Goal: Transaction & Acquisition: Purchase product/service

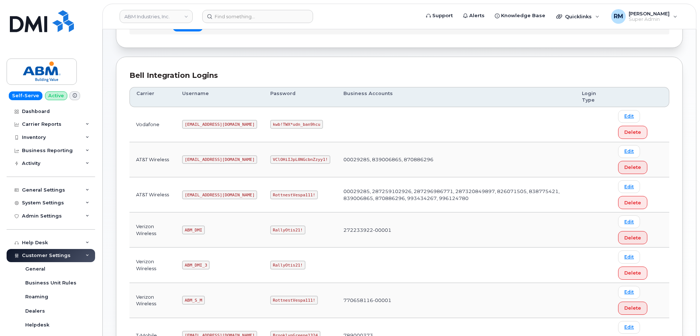
scroll to position [73, 0]
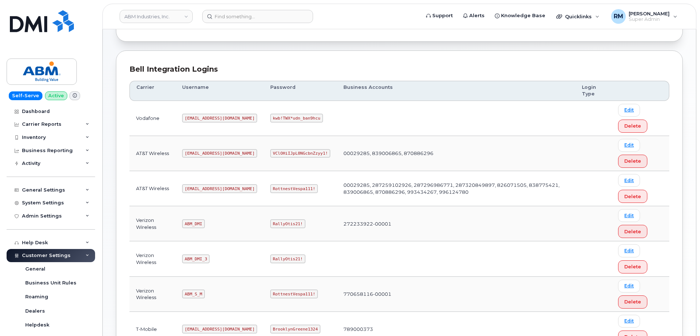
click at [271, 190] on code "RottnestVespa111!" at bounding box center [294, 188] width 48 height 9
copy code "RottnestVespa111"
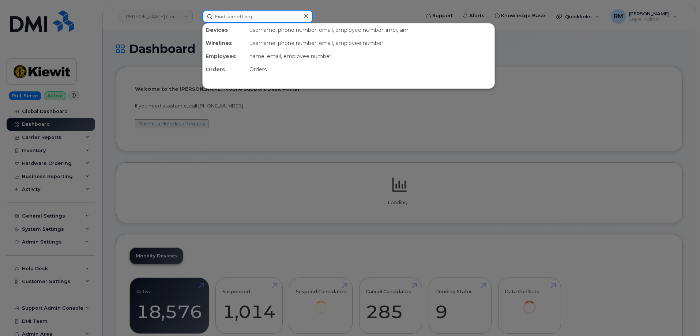
click at [235, 18] on input at bounding box center [257, 16] width 111 height 13
paste input "6023161425"
type input "6023161425"
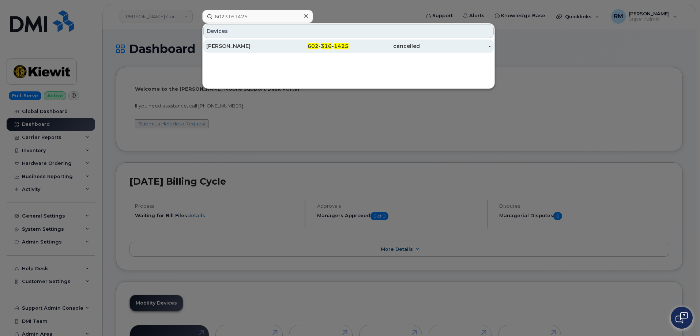
click at [239, 46] on div "GERARD MERAZ" at bounding box center [241, 45] width 71 height 7
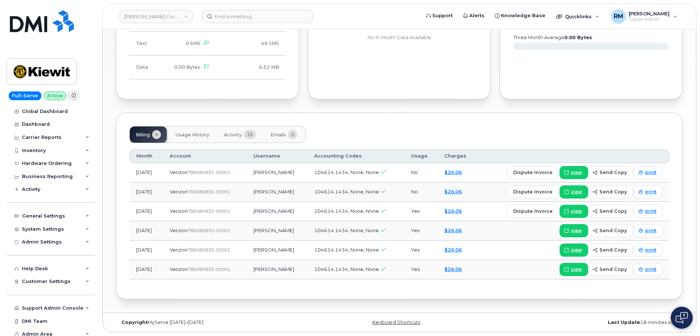
click at [276, 128] on button "Emails 2" at bounding box center [283, 134] width 38 height 16
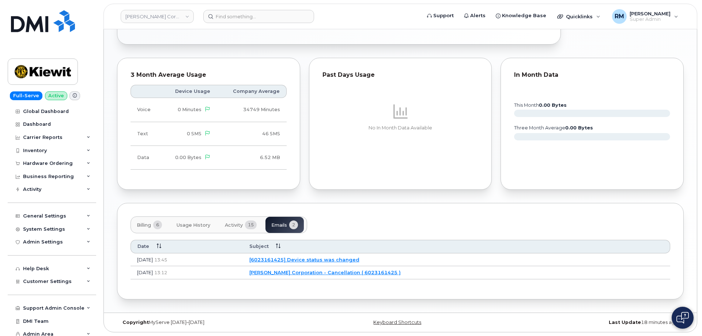
scroll to position [395, 0]
click at [355, 273] on link "Kiewit Corporation - Cancellation ( 6023161425 )" at bounding box center [323, 272] width 151 height 6
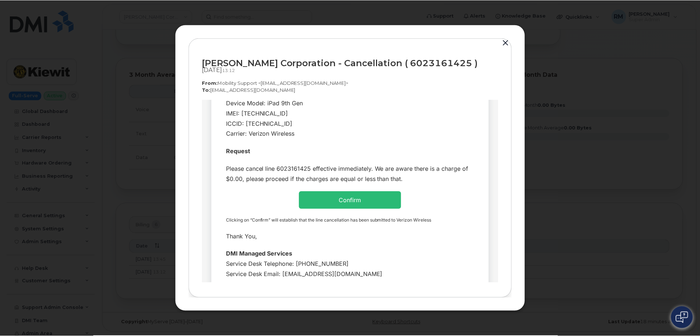
scroll to position [183, 0]
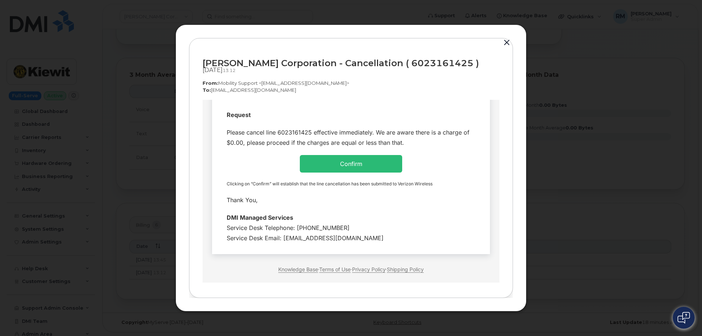
click at [507, 41] on button "button" at bounding box center [506, 43] width 11 height 10
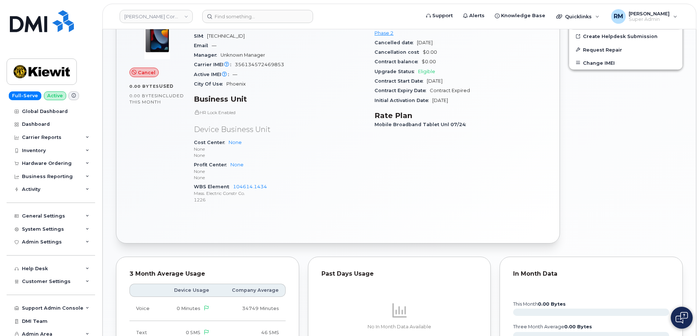
scroll to position [0, 0]
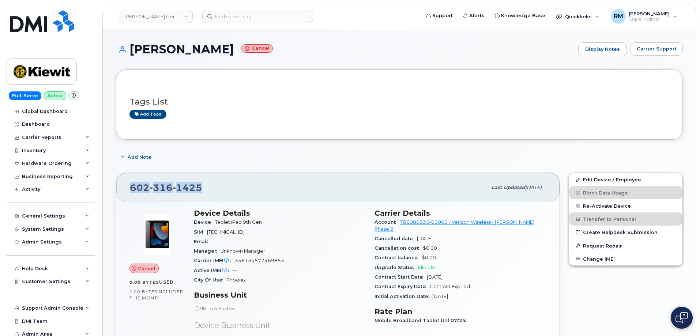
drag, startPoint x: 198, startPoint y: 188, endPoint x: 125, endPoint y: 187, distance: 72.7
click at [125, 190] on div "602 316 1425 Last updated Aug 18, 2025" at bounding box center [337, 187] width 443 height 29
copy span "602 316 1425"
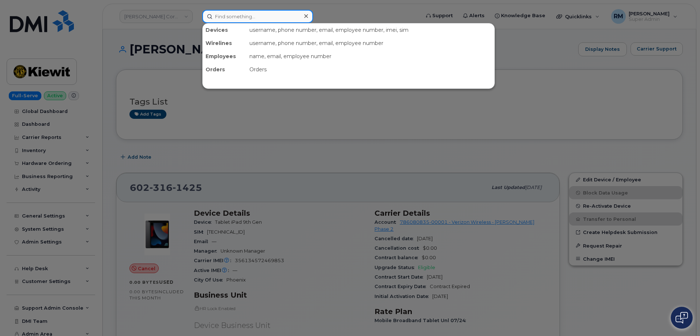
click at [249, 16] on input at bounding box center [257, 16] width 111 height 13
paste input "780-381-9054"
type input "780-381-9054"
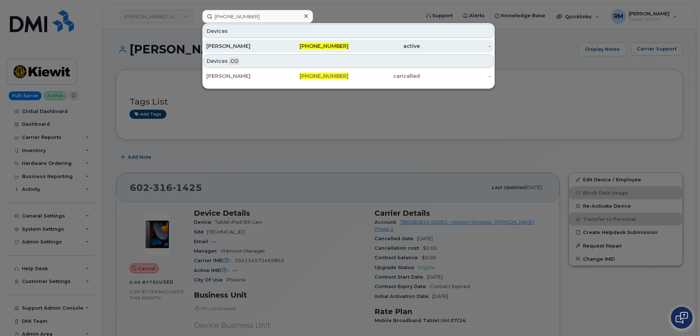
click at [241, 46] on div "Brock Michalsky" at bounding box center [241, 45] width 71 height 7
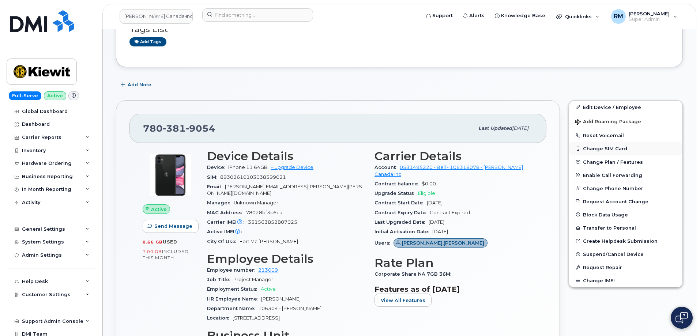
scroll to position [73, 0]
click at [42, 162] on div "Hardware Ordering" at bounding box center [47, 163] width 50 height 6
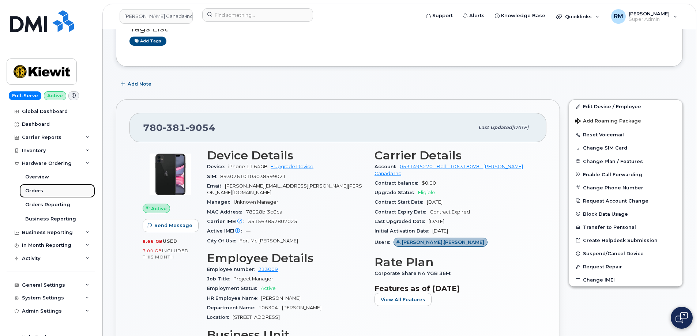
click at [35, 192] on div "Orders" at bounding box center [34, 191] width 18 height 7
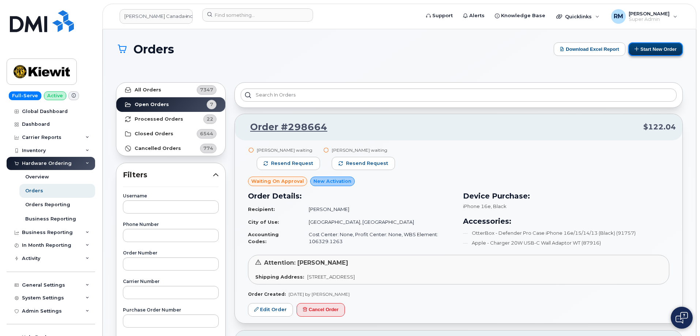
click at [655, 49] on button "Start New Order" at bounding box center [655, 49] width 54 height 14
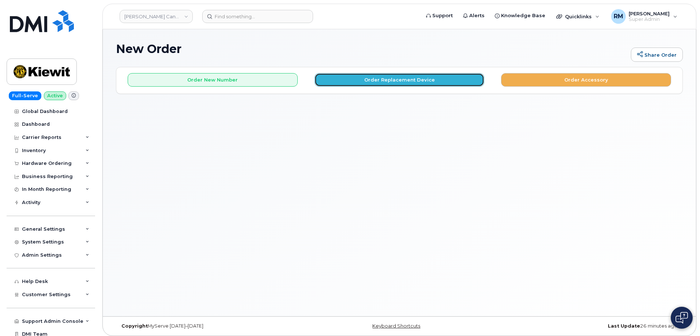
click at [376, 80] on button "Order Replacement Device" at bounding box center [399, 80] width 170 height 14
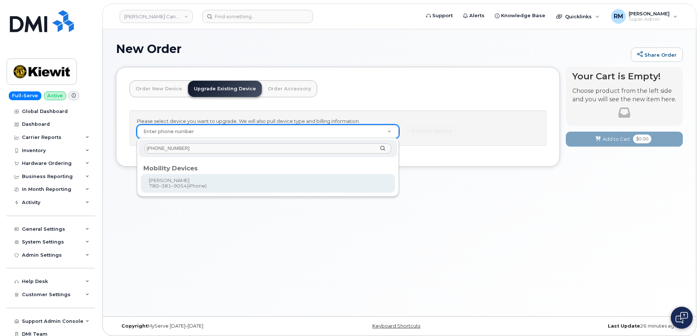
type input "[PHONE_NUMBER]"
type input "234994"
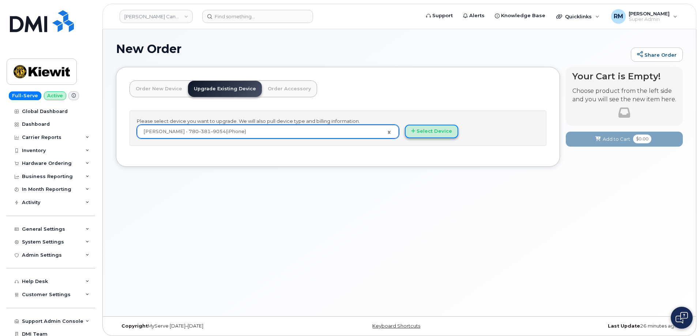
click at [431, 133] on button "Select Device" at bounding box center [431, 132] width 53 height 14
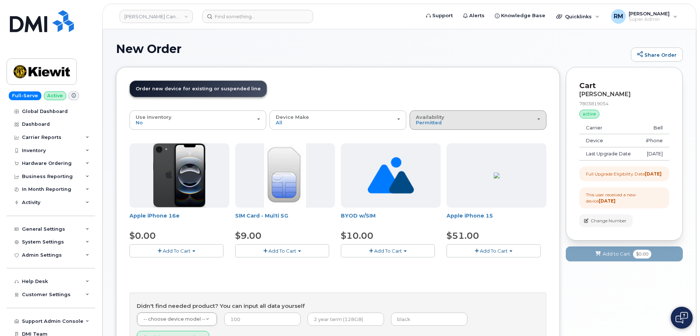
click at [451, 125] on div "Availability Permitted All" at bounding box center [478, 119] width 124 height 11
click at [427, 150] on div "All" at bounding box center [477, 149] width 133 height 9
click at [426, 125] on span "Permitted" at bounding box center [429, 123] width 26 height 6
click at [422, 150] on label "All" at bounding box center [418, 149] width 15 height 9
click at [0, 0] on input "All" at bounding box center [0, 0] width 0 height 0
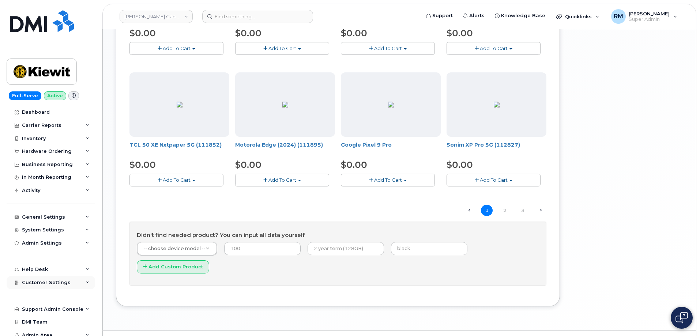
scroll to position [17, 0]
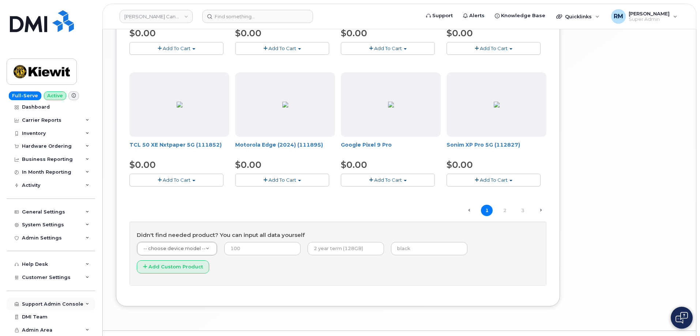
click at [69, 303] on div "Support Admin Console" at bounding box center [52, 304] width 61 height 6
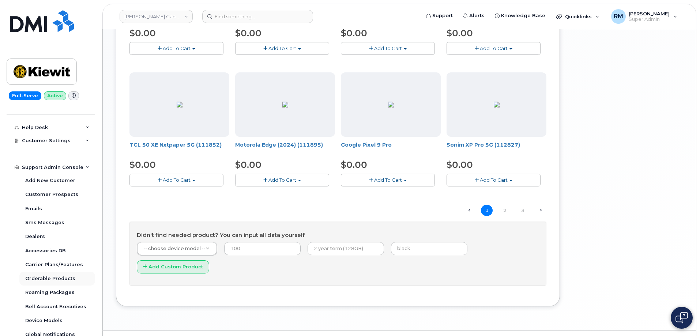
scroll to position [163, 0]
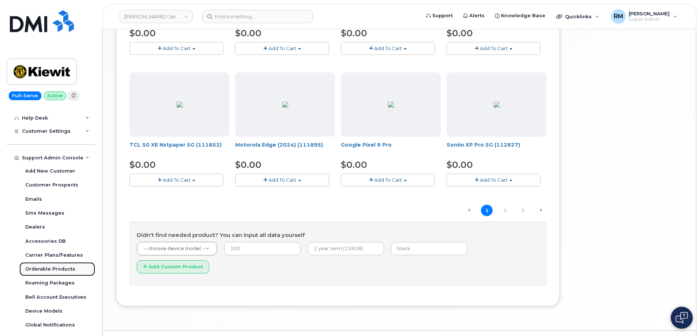
click at [50, 268] on div "Orderable Products" at bounding box center [50, 269] width 50 height 7
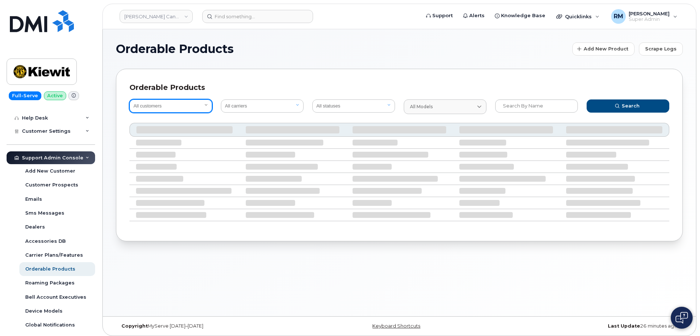
click at [171, 106] on select "All customers" at bounding box center [170, 105] width 83 height 13
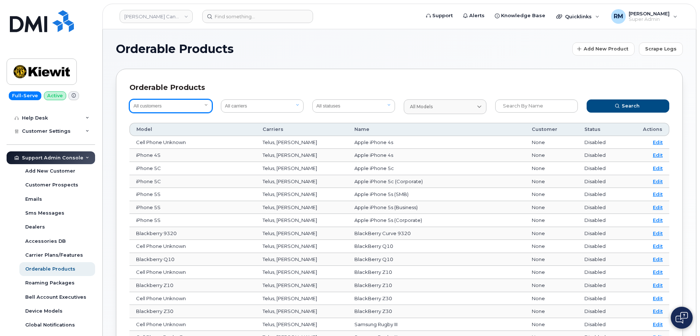
select select "bede8970-c835-4207-9a31-7bf5df501bb7"
click at [129, 99] on select "All customers Acadia Broadcasting Ltd Aecon Construction Group Inc Alberta Heal…" at bounding box center [170, 105] width 83 height 13
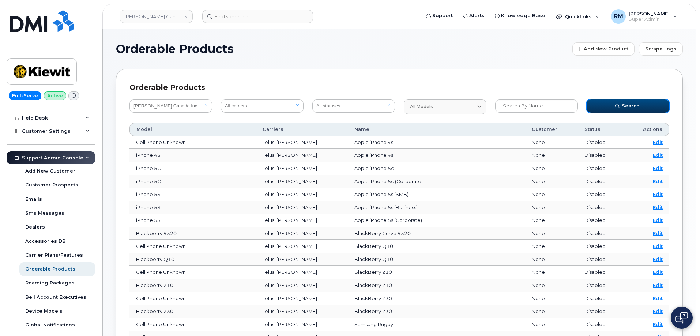
click at [617, 104] on icon "submit" at bounding box center [617, 106] width 4 height 4
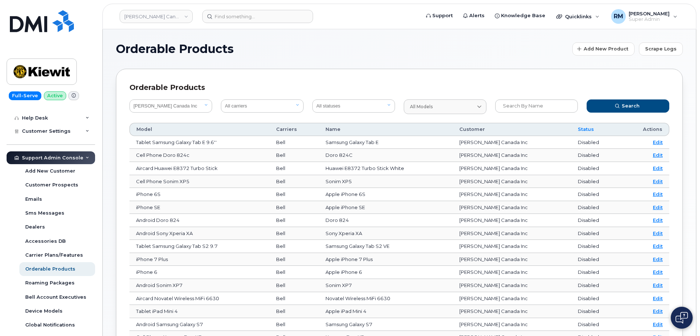
click at [580, 128] on span "Status" at bounding box center [585, 129] width 16 height 7
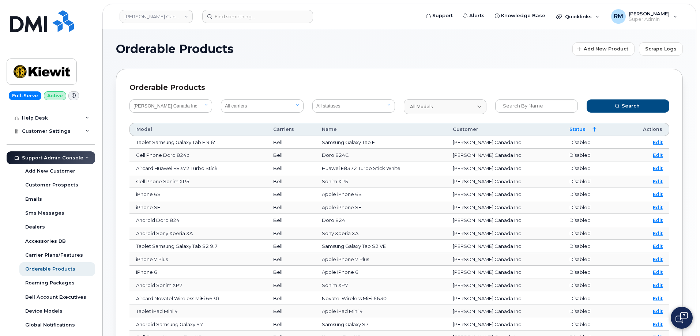
click at [580, 128] on div "Status" at bounding box center [592, 129] width 46 height 7
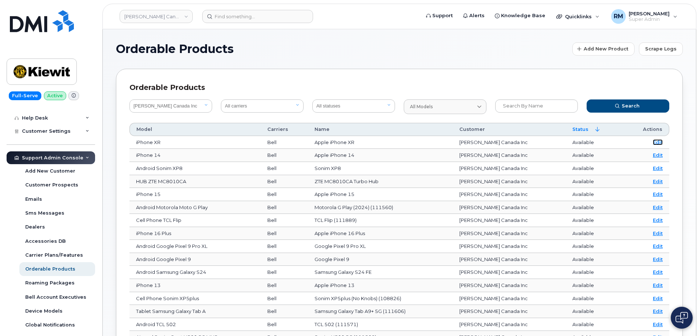
click at [657, 143] on link "Edit" at bounding box center [657, 142] width 10 height 6
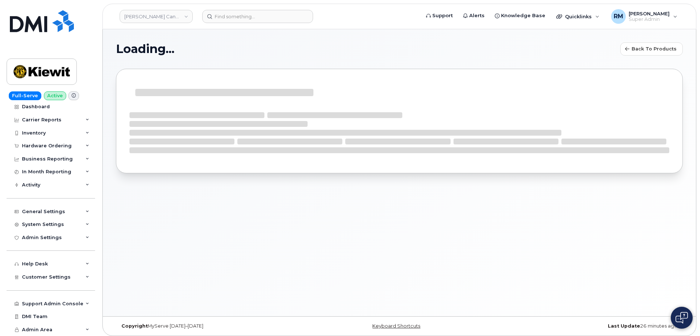
scroll to position [18, 0]
click at [43, 141] on div "Hardware Ordering" at bounding box center [51, 145] width 88 height 13
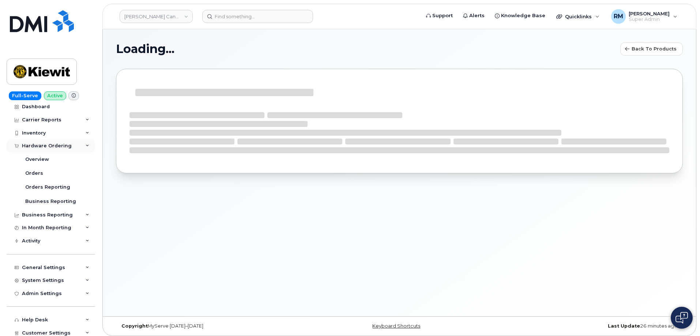
scroll to position [73, 0]
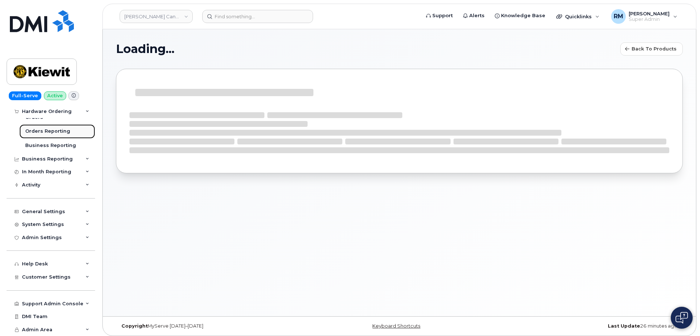
click at [45, 130] on div "Orders Reporting" at bounding box center [47, 131] width 45 height 7
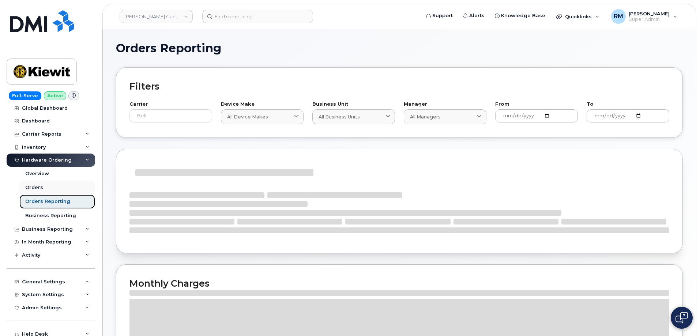
scroll to position [0, 0]
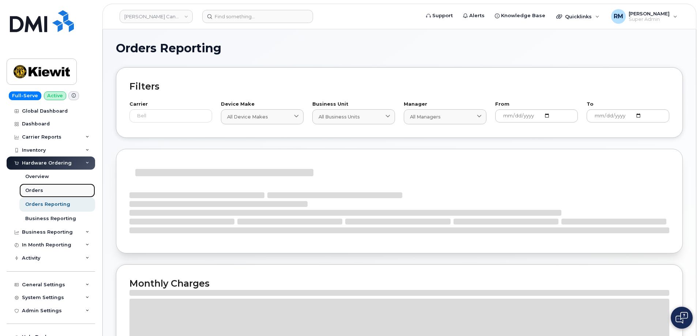
click at [36, 190] on div "Orders" at bounding box center [34, 190] width 18 height 7
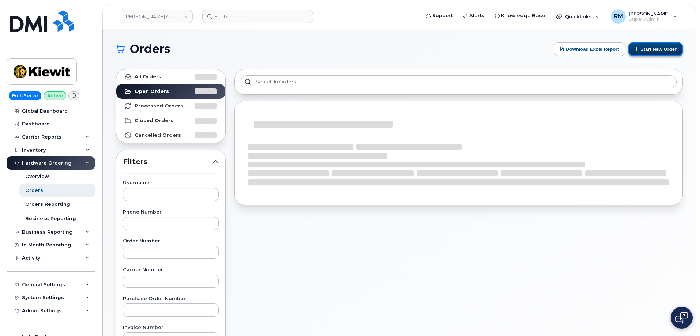
click at [652, 52] on button "Start New Order" at bounding box center [655, 49] width 54 height 14
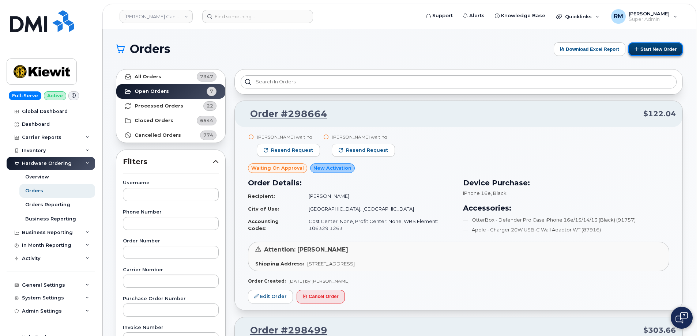
click at [662, 51] on button "Start New Order" at bounding box center [655, 49] width 54 height 14
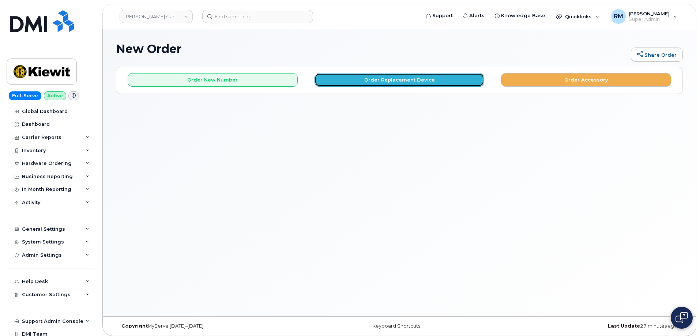
click at [379, 78] on button "Order Replacement Device" at bounding box center [399, 80] width 170 height 14
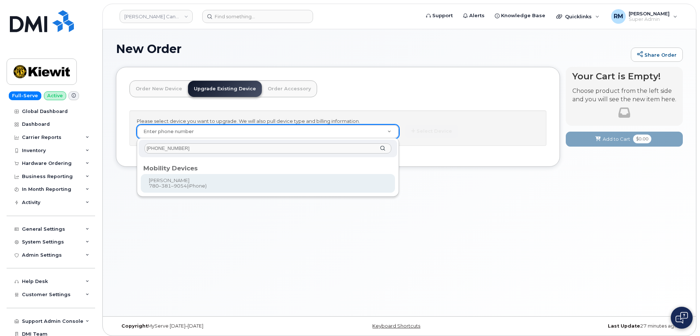
type input "[PHONE_NUMBER]"
type input "234994"
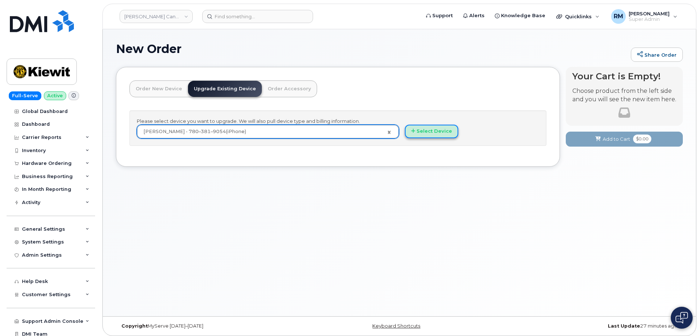
click at [427, 129] on button "Select Device" at bounding box center [431, 132] width 53 height 14
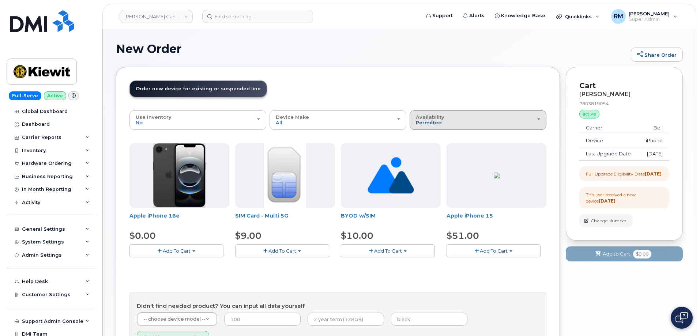
click at [431, 121] on span "Permitted" at bounding box center [429, 123] width 26 height 6
click at [423, 148] on label "All" at bounding box center [418, 149] width 15 height 9
click at [0, 0] on input "All" at bounding box center [0, 0] width 0 height 0
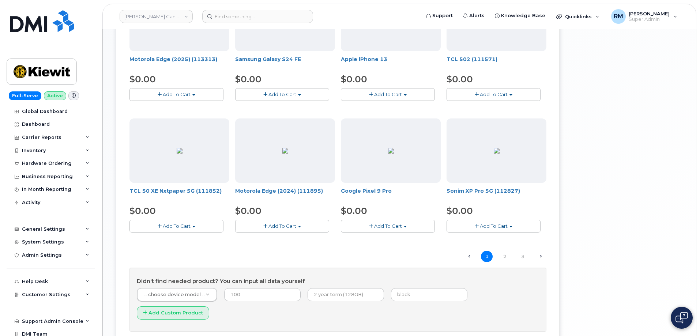
scroll to position [439, 0]
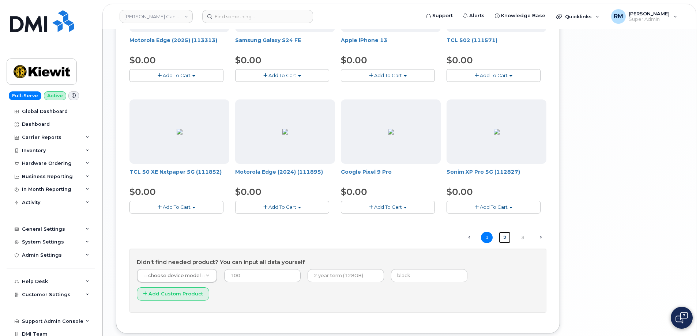
click at [502, 236] on link "2" at bounding box center [505, 237] width 12 height 11
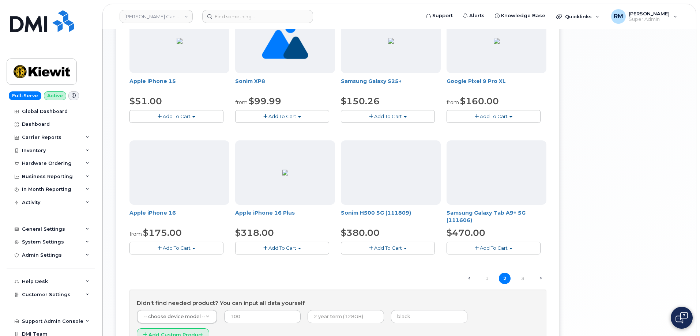
scroll to position [406, 0]
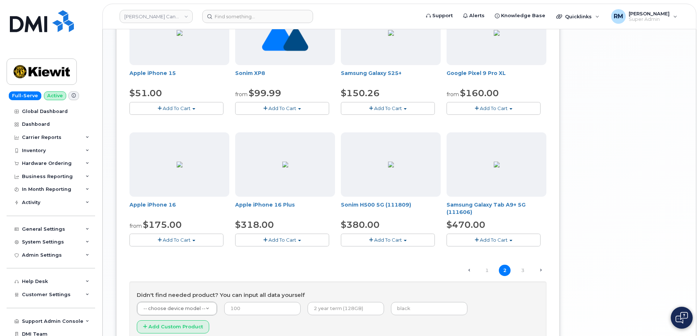
click at [159, 238] on span "button" at bounding box center [160, 240] width 4 height 5
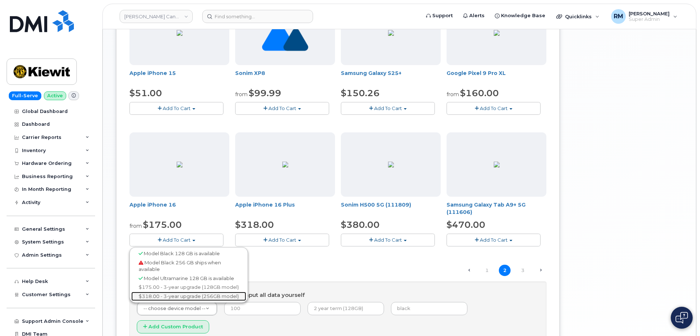
click at [163, 292] on link "$318.00 - 3-year upgrade (256GB model)" at bounding box center [188, 296] width 115 height 9
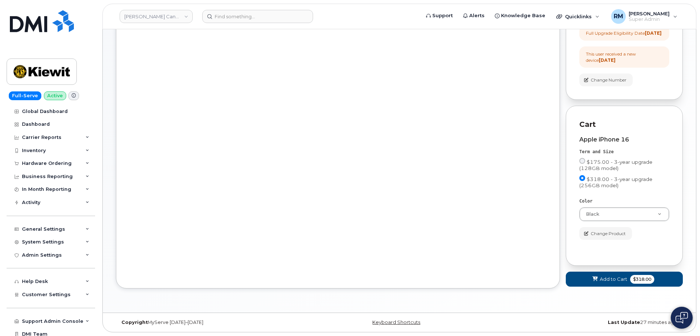
scroll to position [154, 0]
click at [581, 163] on input "$175.00 - 3-year upgrade (128GB model)" at bounding box center [582, 161] width 6 height 6
radio input "true"
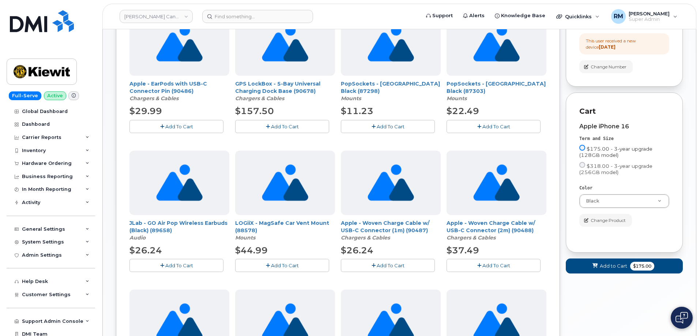
click at [582, 151] on input "$175.00 - 3-year upgrade (128GB model)" at bounding box center [582, 148] width 6 height 6
click at [597, 224] on span "Change Product" at bounding box center [607, 220] width 35 height 7
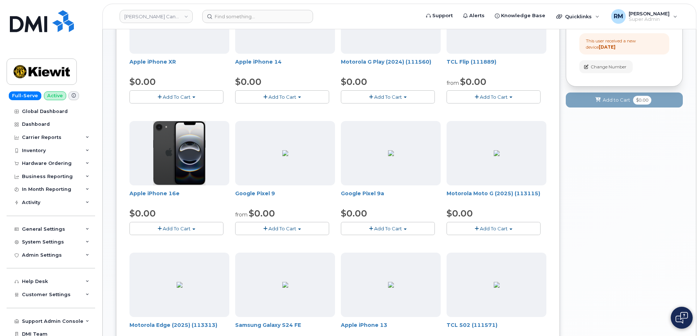
scroll to position [466, 0]
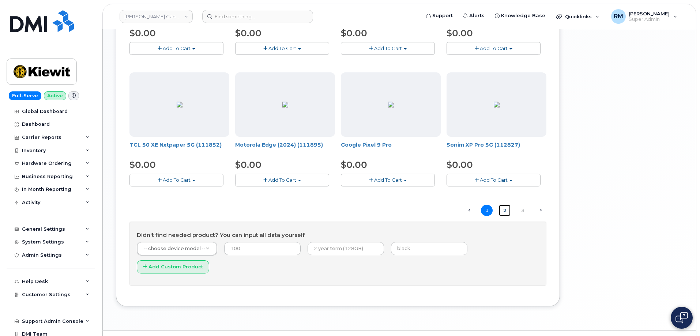
click at [503, 208] on link "2" at bounding box center [505, 210] width 12 height 11
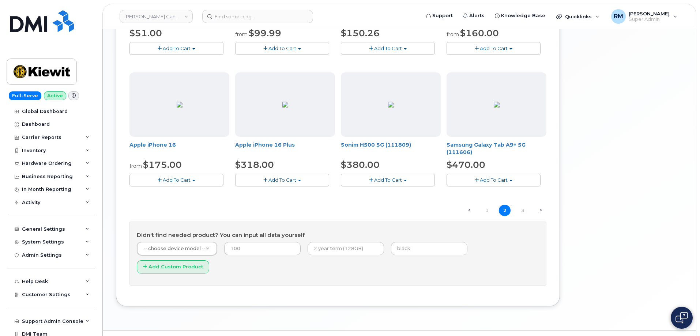
click at [183, 178] on span "Add To Cart" at bounding box center [177, 180] width 28 height 6
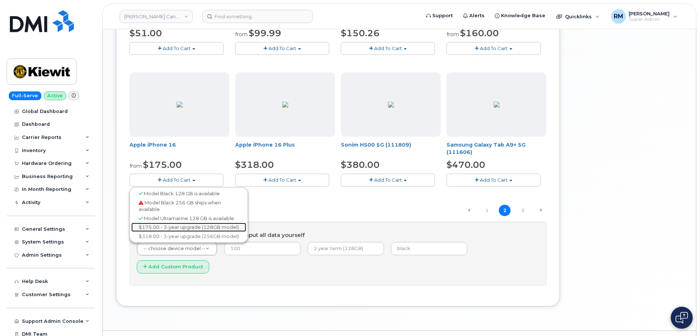
click at [164, 226] on link "$175.00 - 3-year upgrade (128GB model)" at bounding box center [188, 227] width 115 height 9
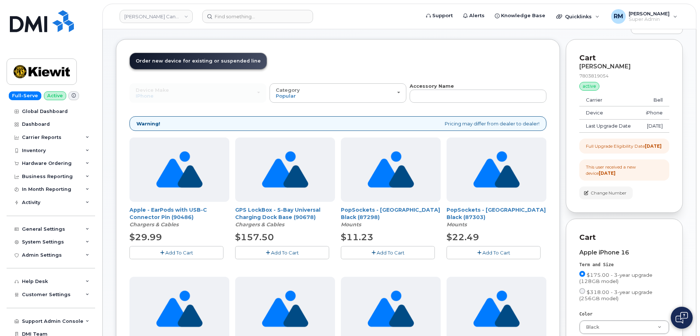
scroll to position [27, 0]
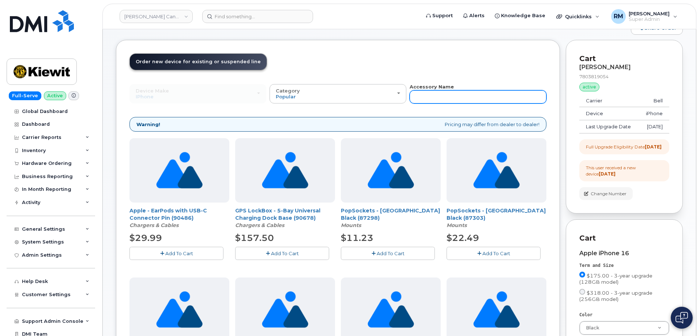
click at [440, 97] on input "text" at bounding box center [477, 96] width 137 height 13
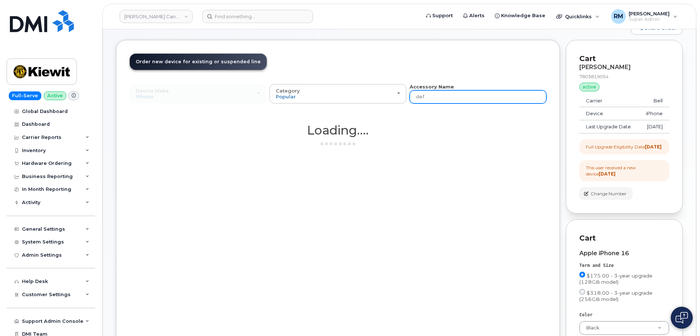
type input "defender"
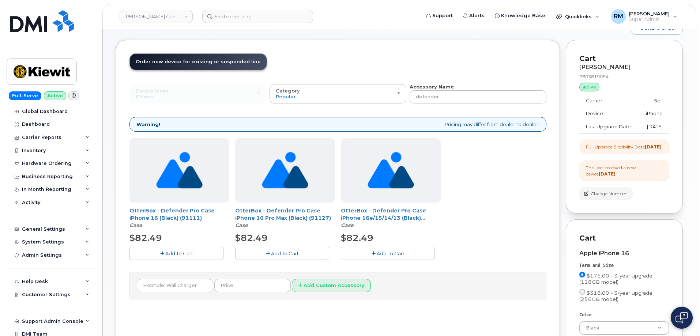
click at [174, 254] on span "Add To Cart" at bounding box center [179, 253] width 28 height 6
click at [425, 99] on input "defender" at bounding box center [477, 96] width 137 height 13
type input "20w"
click at [387, 251] on span "Add To Cart" at bounding box center [390, 253] width 28 height 6
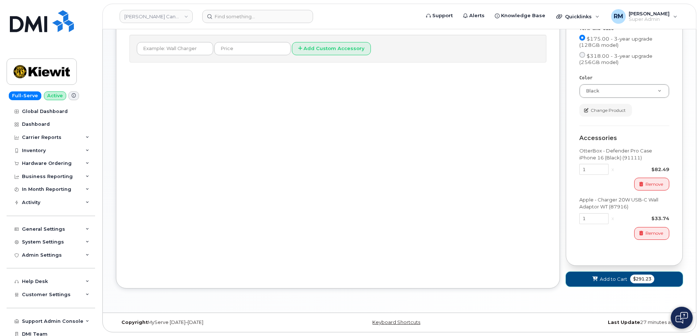
click at [621, 280] on span "Add to Cart" at bounding box center [612, 279] width 27 height 7
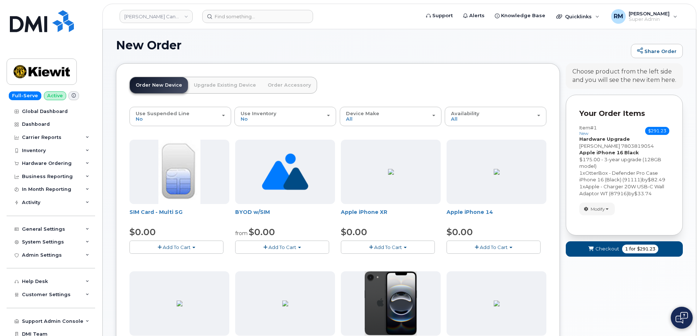
scroll to position [466, 0]
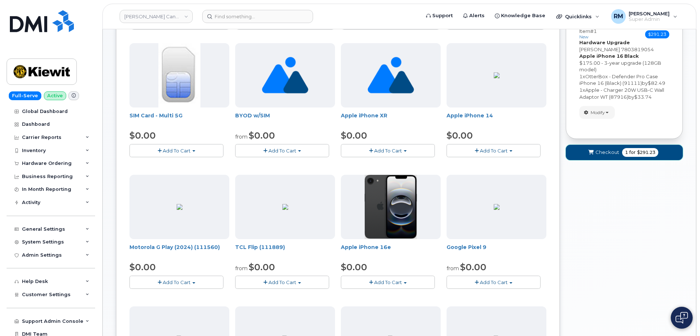
click at [598, 150] on span "Checkout" at bounding box center [607, 152] width 24 height 7
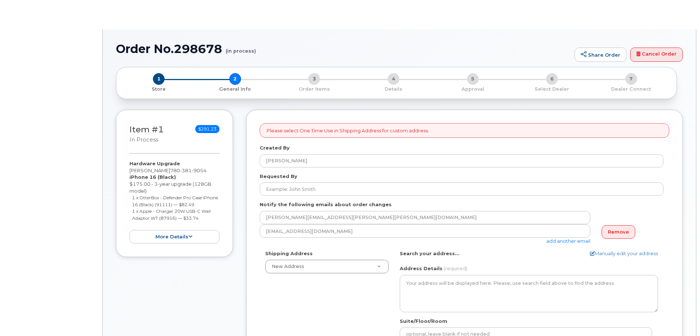
select select
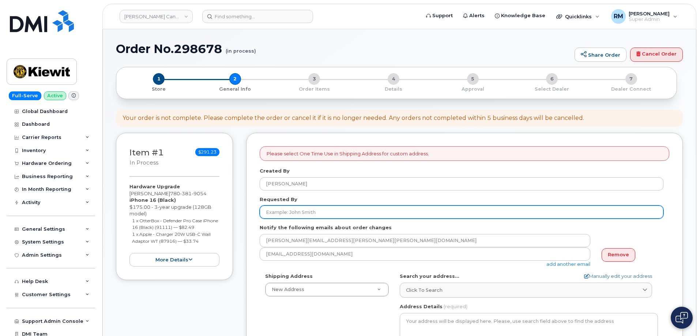
click at [291, 212] on input "Requested By" at bounding box center [462, 211] width 404 height 13
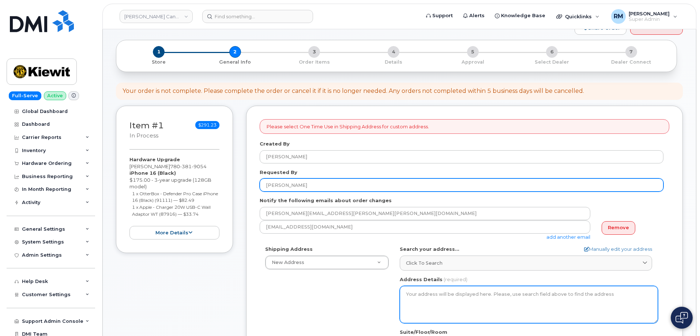
scroll to position [73, 0]
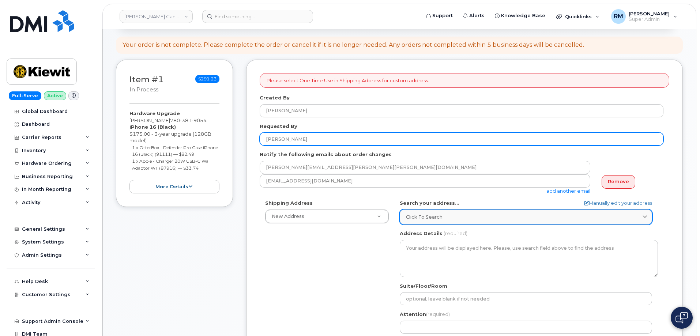
type input "[PERSON_NAME]"
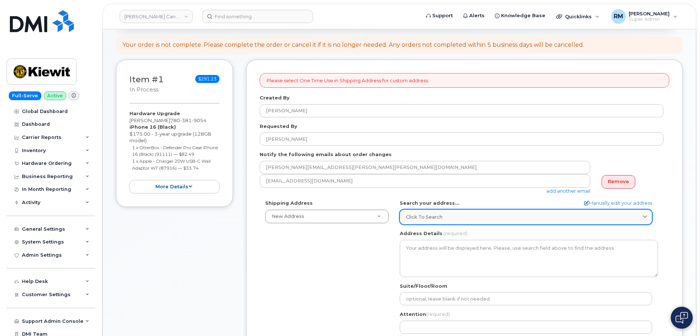
click at [418, 217] on span "Click to search" at bounding box center [424, 216] width 37 height 7
paste input "163 Cranfield Circle SE, Calgary AB, T3M 1H1"
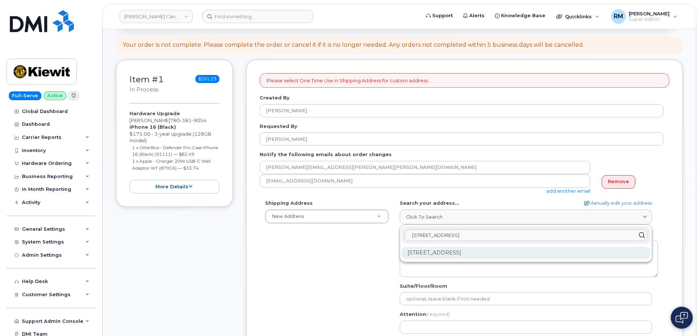
type input "163 Cranfield Circle SE, Calgary AB, T3M 1H1"
click at [440, 250] on div "163 Cranfield Cir SE Calgary AB T3M 1H1" at bounding box center [525, 253] width 249 height 12
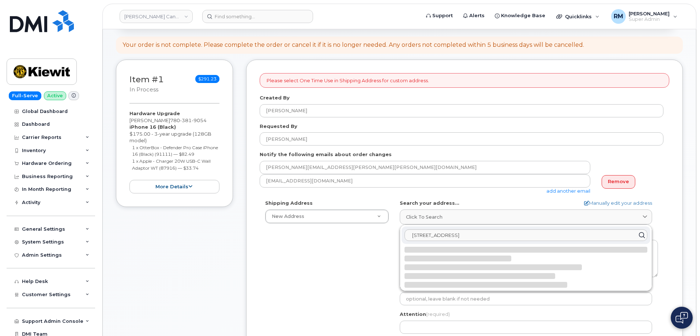
select select
type textarea "163 Cranfield Cir SE CALGARY AB T3M 1H1 CANADA"
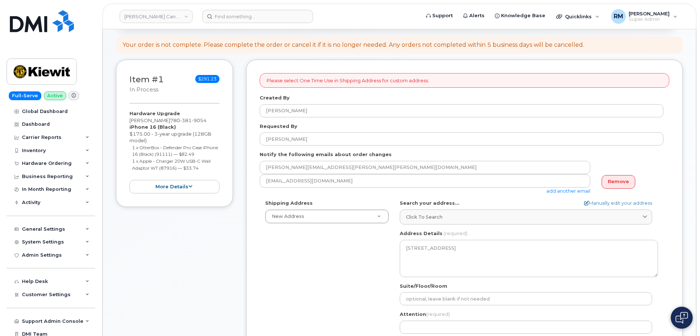
click at [568, 190] on link "add another email" at bounding box center [568, 191] width 44 height 6
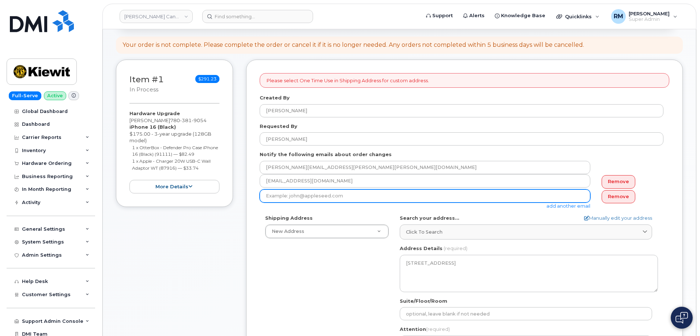
click at [340, 195] on input "email" at bounding box center [425, 195] width 330 height 13
paste input "KYLA.HABBERFIELD@KIEWIT.COM"
type input "KYLA.HABBERFIELD@KIEWIT.COM"
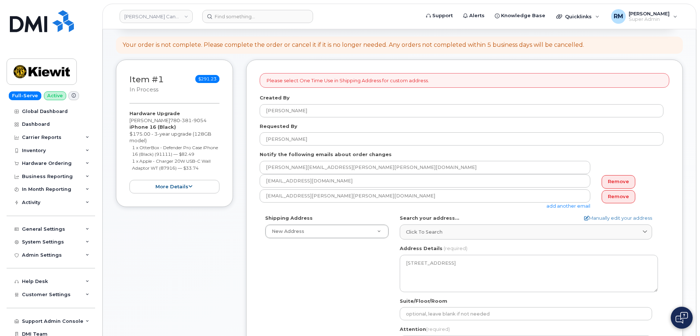
click at [369, 214] on form "Please select One Time Use in Shipping Address for custom address. Created By R…" at bounding box center [464, 276] width 409 height 407
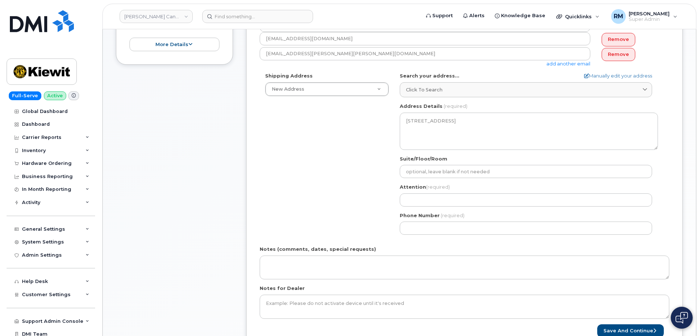
scroll to position [219, 0]
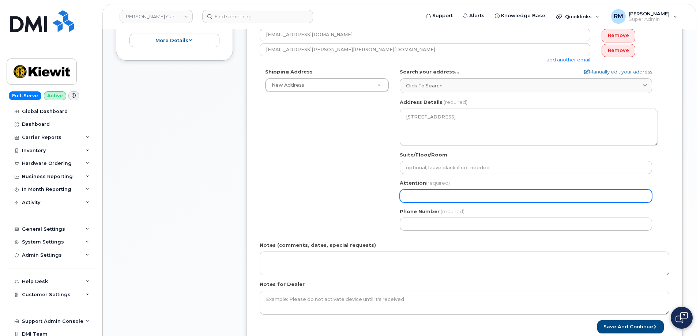
click at [423, 194] on input "Attention (required)" at bounding box center [525, 195] width 252 height 13
paste input "Brock Michalsky"
select select
type input "Brock Michalsky"
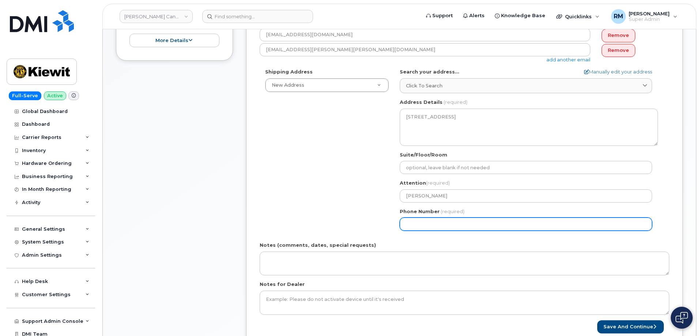
click at [428, 224] on input "Phone Number" at bounding box center [525, 223] width 252 height 13
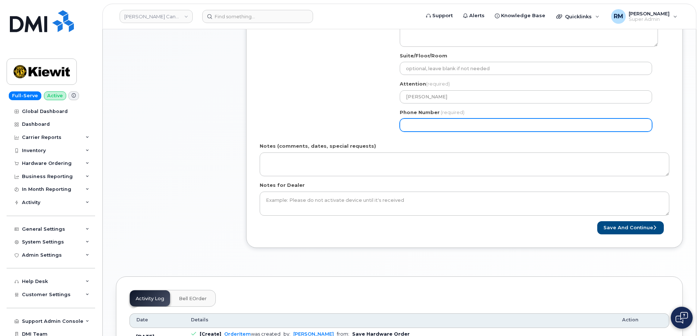
scroll to position [329, 0]
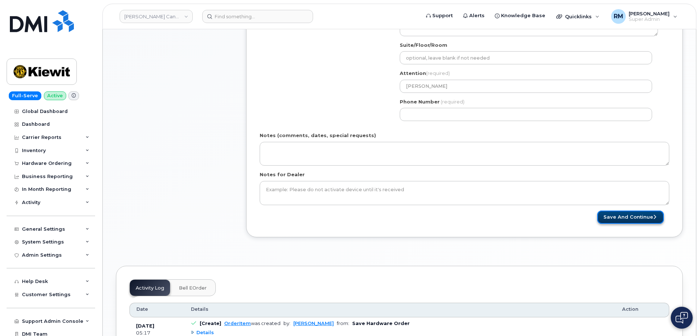
click at [629, 217] on button "Save and Continue" at bounding box center [630, 218] width 67 height 14
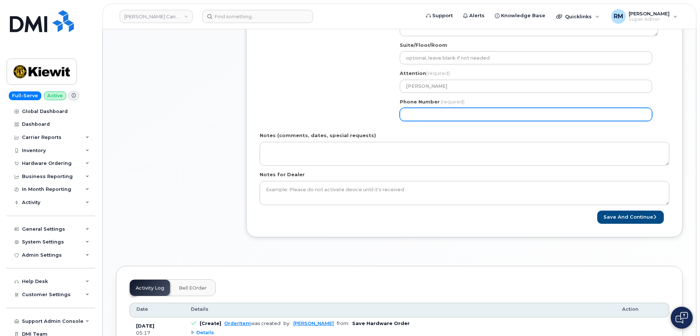
click at [431, 115] on input "Phone Number" at bounding box center [525, 114] width 252 height 13
drag, startPoint x: 429, startPoint y: 115, endPoint x: 437, endPoint y: 117, distance: 8.7
click at [430, 115] on input "Phone Number" at bounding box center [525, 114] width 252 height 13
select select
type input "7803819054"
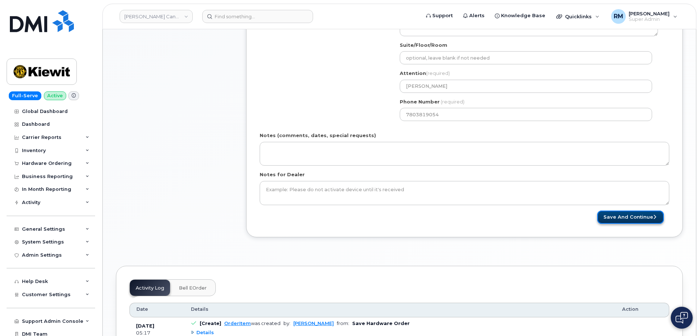
click at [625, 216] on button "Save and Continue" at bounding box center [630, 218] width 67 height 14
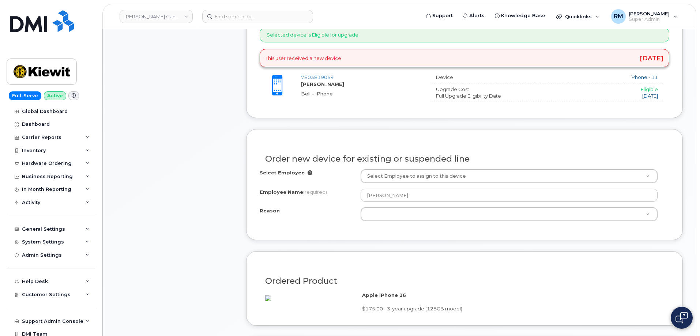
scroll to position [292, 0]
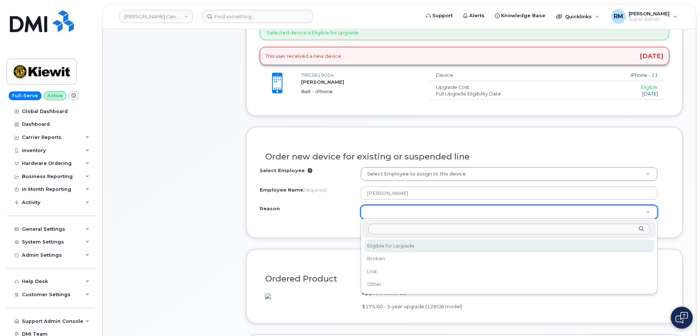
select select "eligible_for_upgrade"
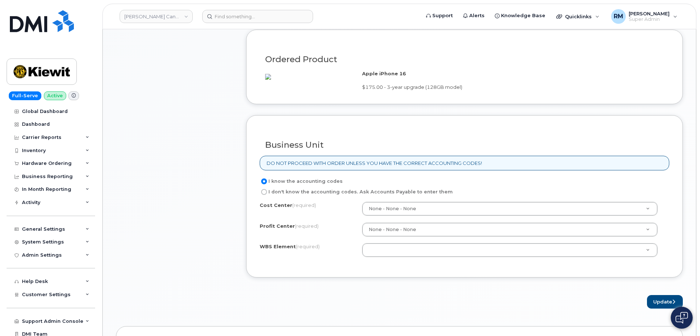
scroll to position [548, 0]
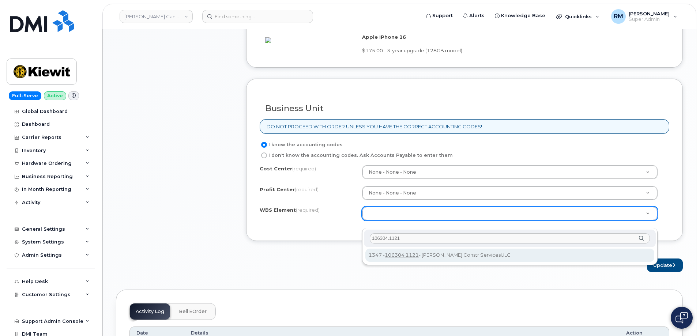
type input "106304.1121"
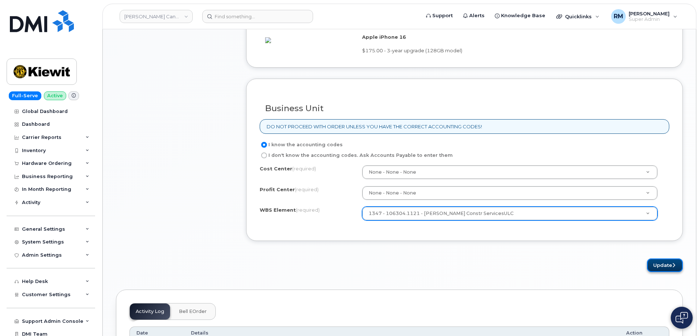
click at [670, 272] on button "Update" at bounding box center [665, 265] width 36 height 14
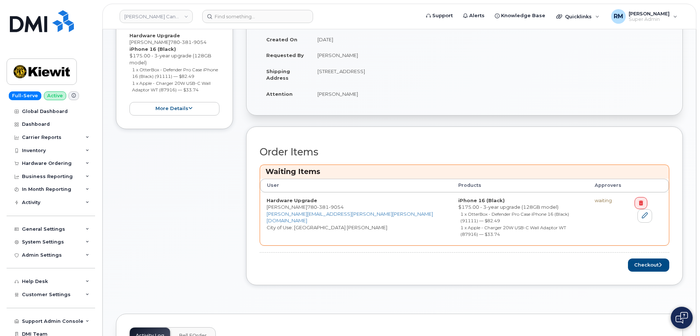
scroll to position [183, 0]
click at [651, 258] on button "Checkout" at bounding box center [648, 265] width 41 height 14
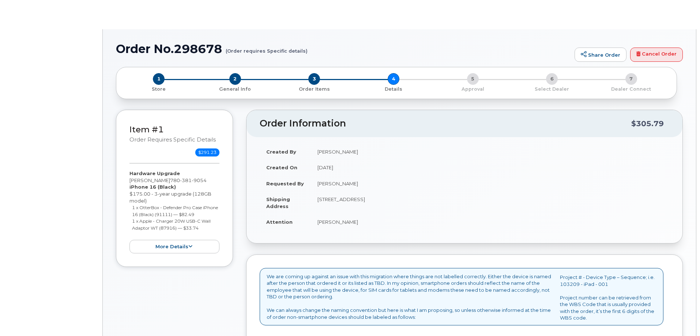
select select "Corporate Share NA 7GB"
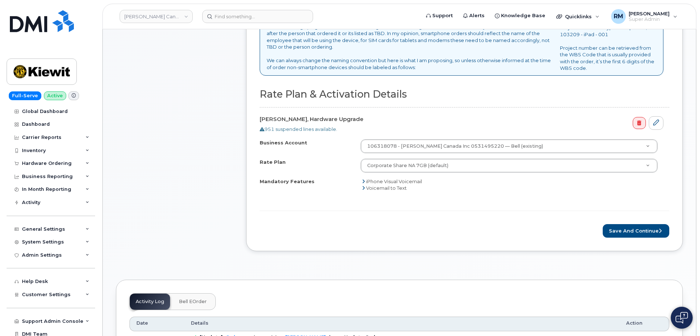
scroll to position [256, 0]
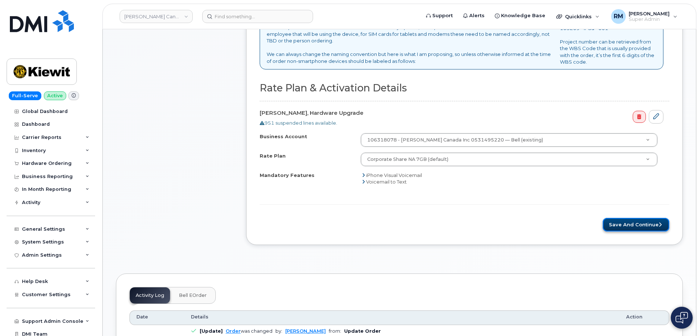
click at [638, 223] on button "Save and Continue" at bounding box center [635, 225] width 67 height 14
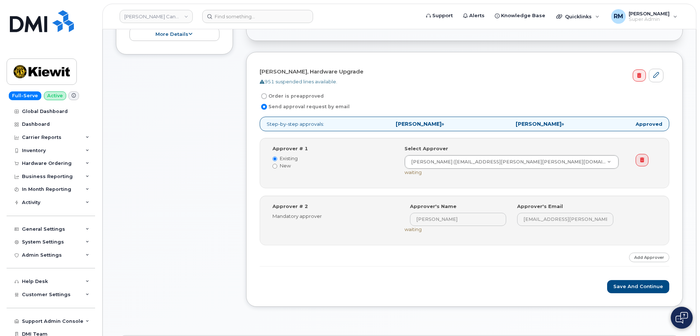
scroll to position [219, 0]
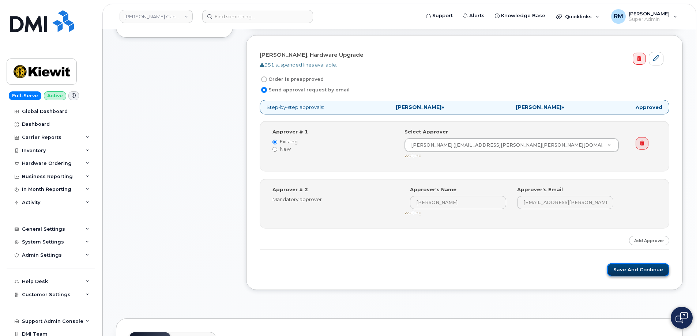
click at [646, 268] on button "Save and Continue" at bounding box center [638, 270] width 62 height 14
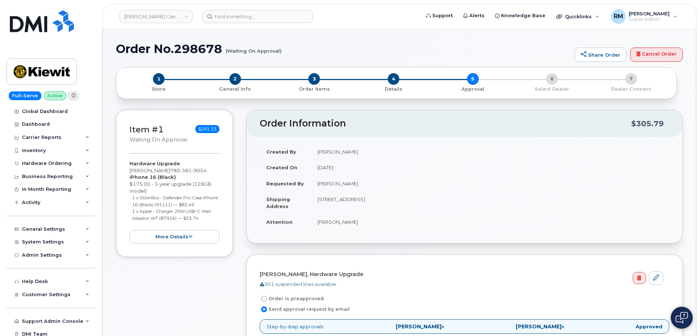
click at [203, 51] on h1 "Order No.298678 (Waiting On Approval)" at bounding box center [343, 48] width 455 height 13
copy h1 "298678"
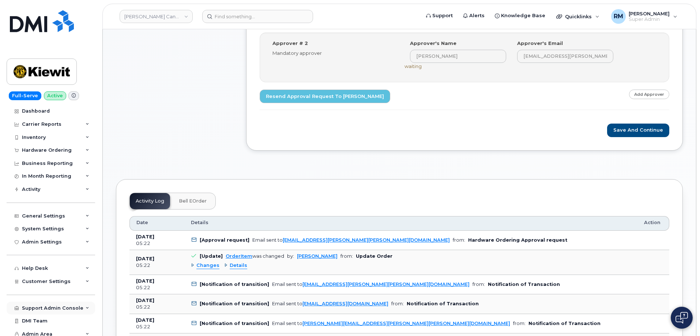
scroll to position [17, 0]
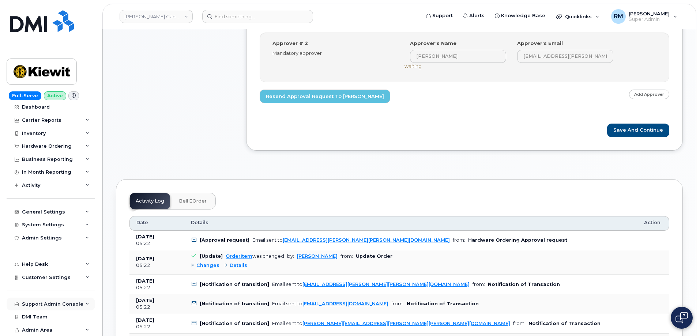
click at [67, 302] on div "Support Admin Console" at bounding box center [52, 304] width 61 height 6
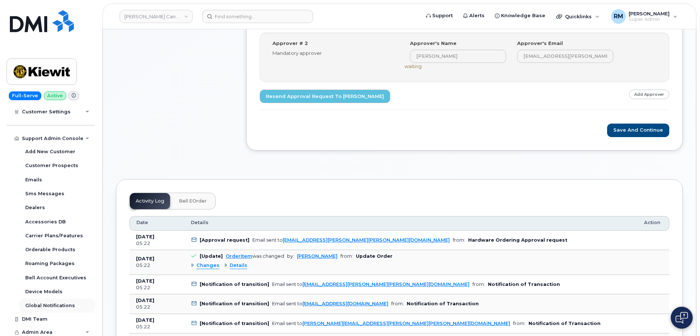
scroll to position [185, 0]
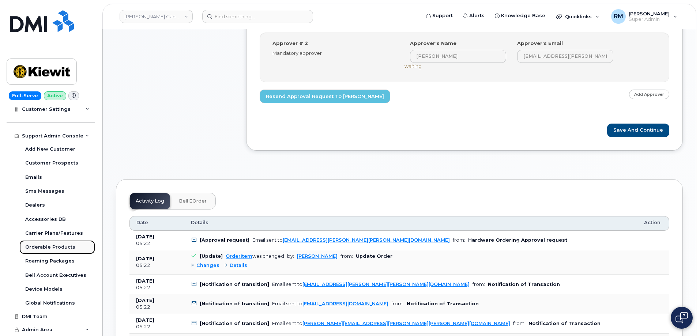
click at [54, 246] on div "Orderable Products" at bounding box center [50, 247] width 50 height 7
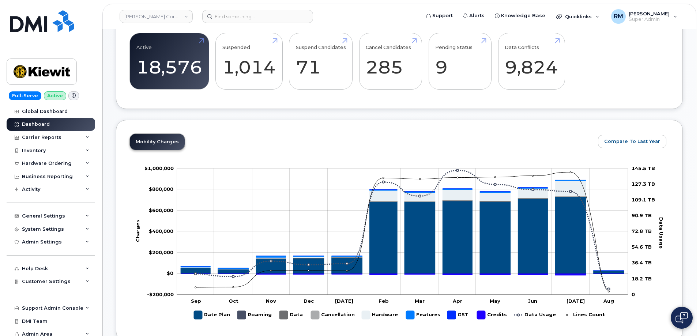
scroll to position [292, 0]
